Goal: Task Accomplishment & Management: Manage account settings

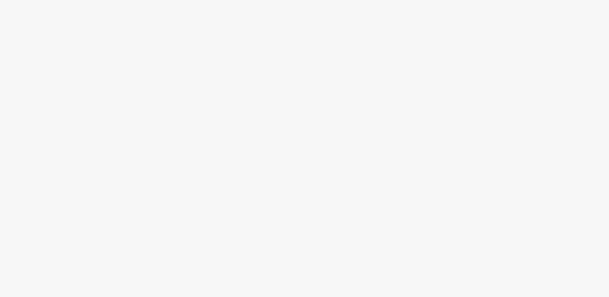
click at [263, 0] on html at bounding box center [304, 0] width 609 height 0
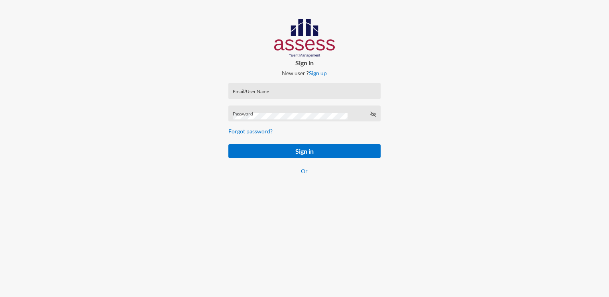
click at [263, 93] on input "Email/User Name" at bounding box center [304, 93] width 143 height 6
click at [290, 93] on input "Email/User Name" at bounding box center [304, 93] width 143 height 6
paste input "SPLSS1005661804"
type input "SPLSS1005661804"
click at [284, 110] on div "Password" at bounding box center [304, 116] width 143 height 12
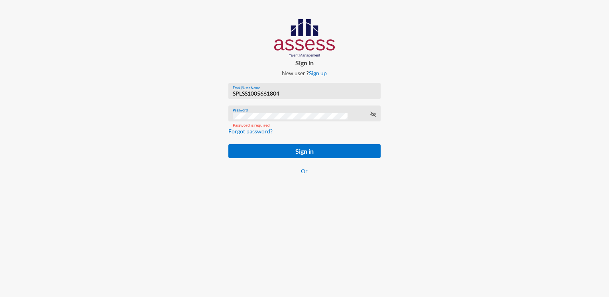
click at [254, 113] on div "Password" at bounding box center [304, 116] width 143 height 12
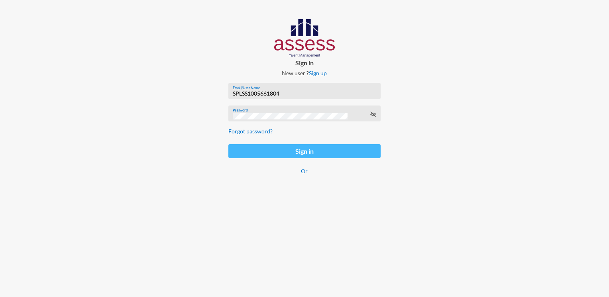
click at [285, 150] on button "Sign in" at bounding box center [304, 151] width 152 height 14
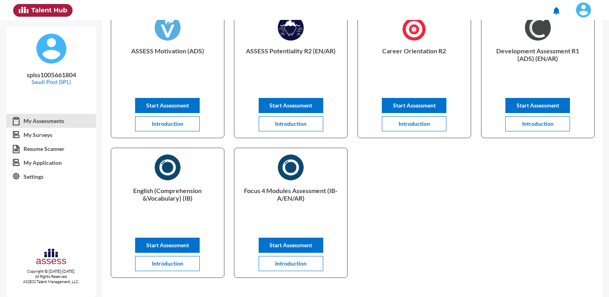
scroll to position [57, 0]
